Goal: Information Seeking & Learning: Understand process/instructions

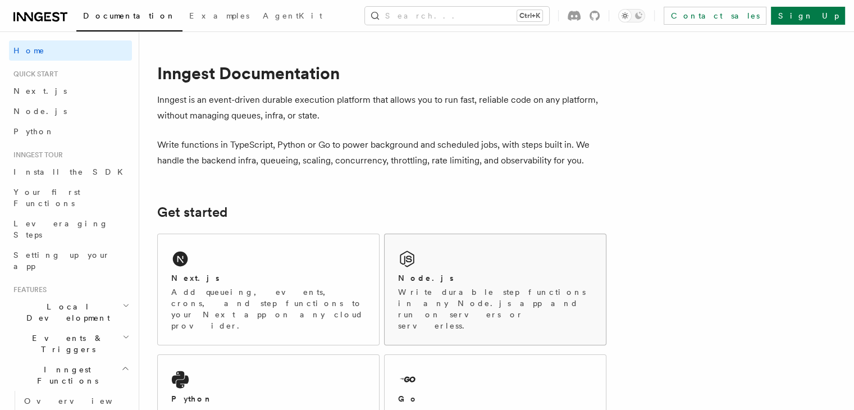
click at [474, 290] on p "Write durable step functions in any Node.js app and run on servers or serverles…" at bounding box center [495, 308] width 194 height 45
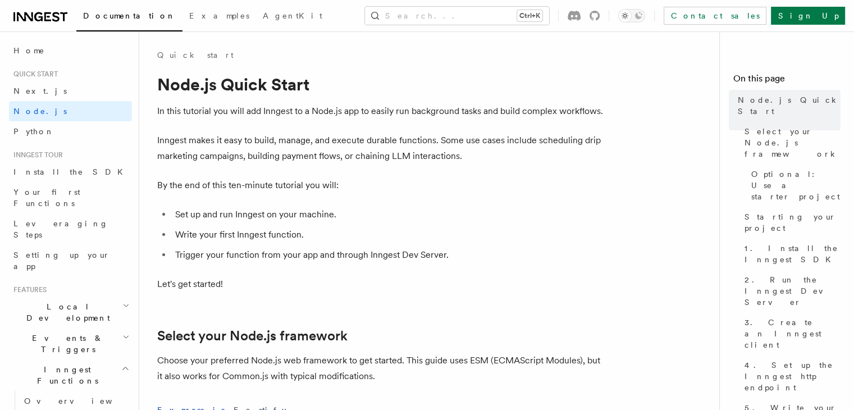
click at [474, 290] on p "Let's get started!" at bounding box center [381, 284] width 449 height 16
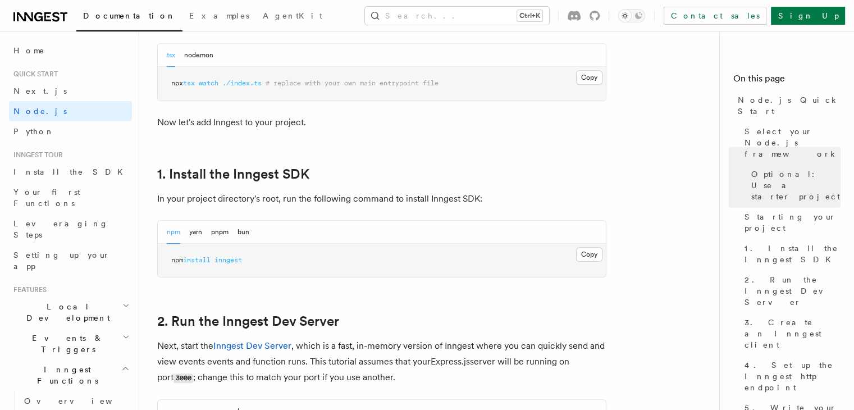
scroll to position [610, 0]
click at [581, 249] on button "Copy Copied" at bounding box center [589, 253] width 26 height 15
click at [568, 409] on div "npm yarn pnpm bun" at bounding box center [382, 410] width 448 height 23
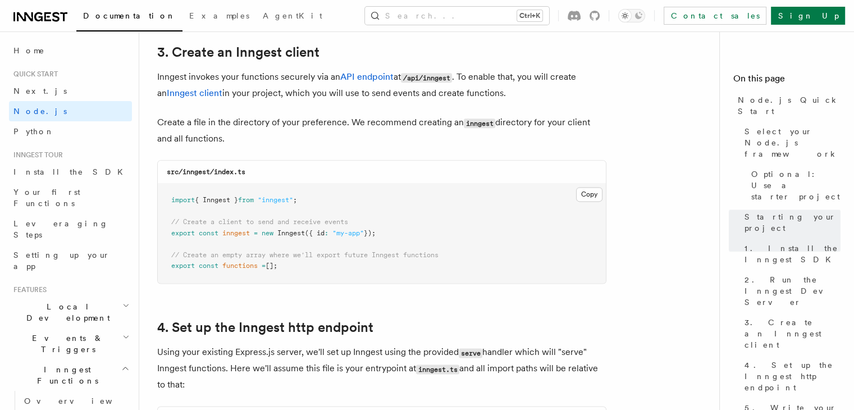
scroll to position [1432, 0]
click at [588, 196] on button "Copy Copied" at bounding box center [589, 194] width 26 height 15
click at [205, 176] on code "src/inngest/index.ts" at bounding box center [206, 172] width 79 height 8
drag, startPoint x: 254, startPoint y: 174, endPoint x: 183, endPoint y: 169, distance: 71.5
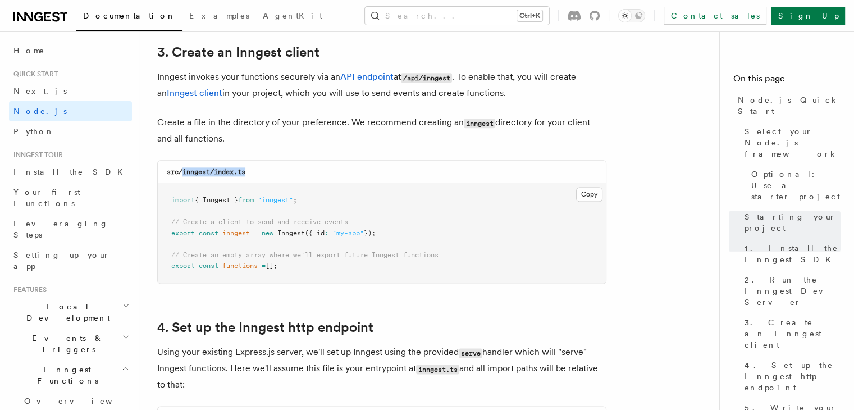
click at [183, 169] on div "src/inngest/index.ts" at bounding box center [382, 172] width 448 height 23
copy code "inngest/index.ts"
click at [578, 198] on button "Copy Copied" at bounding box center [589, 194] width 26 height 15
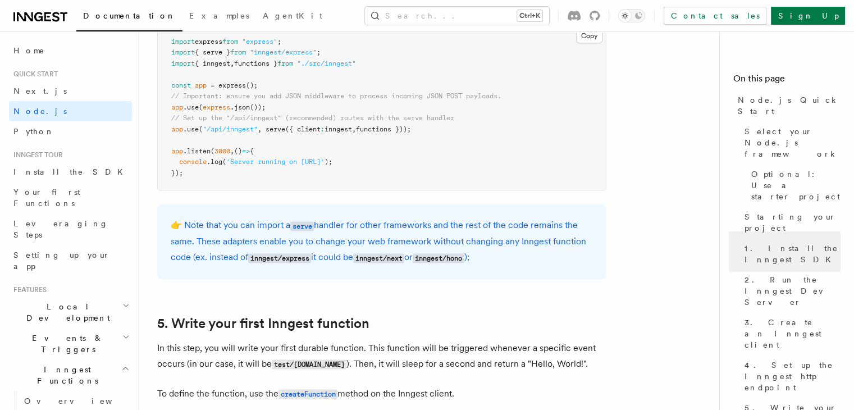
scroll to position [1837, 0]
drag, startPoint x: 269, startPoint y: 129, endPoint x: 417, endPoint y: 128, distance: 147.7
click at [411, 128] on span "app .use ( "/api/inngest" , serve ({ client : inngest , functions }));" at bounding box center [291, 129] width 240 height 8
copy span "serve ({ client : inngest , functions })"
click at [230, 52] on span "{ serve }" at bounding box center [212, 52] width 35 height 8
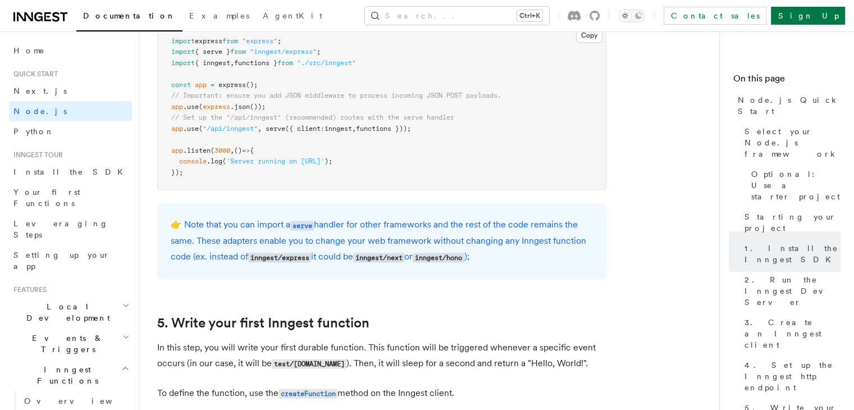
click at [230, 52] on span "{ serve }" at bounding box center [212, 52] width 35 height 8
copy code "import { serve } from "inngest/express" ;"
